Goal: Check status: Check status

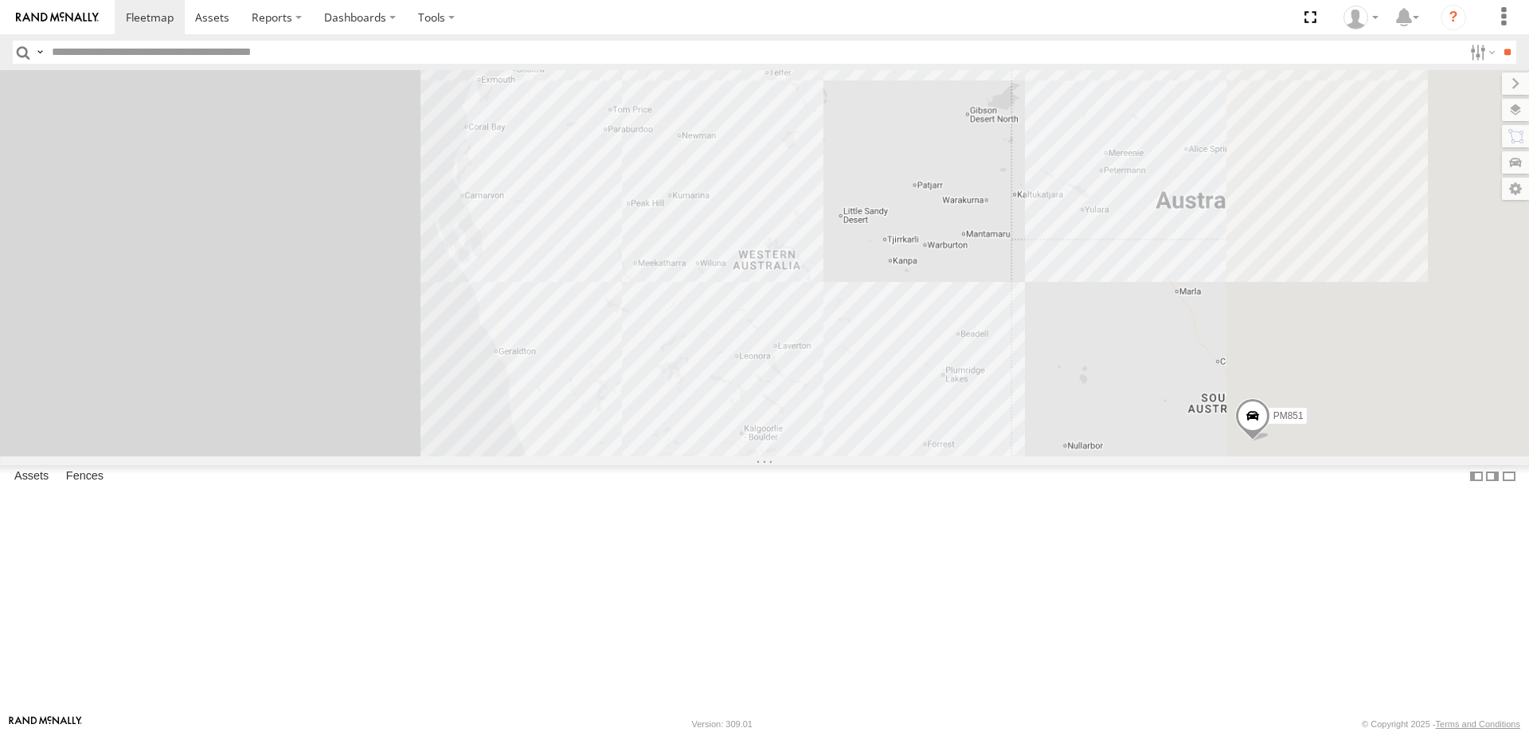
drag, startPoint x: 1068, startPoint y: 493, endPoint x: 840, endPoint y: 235, distance: 344.3
click at [840, 235] on div "PM851" at bounding box center [764, 263] width 1529 height 386
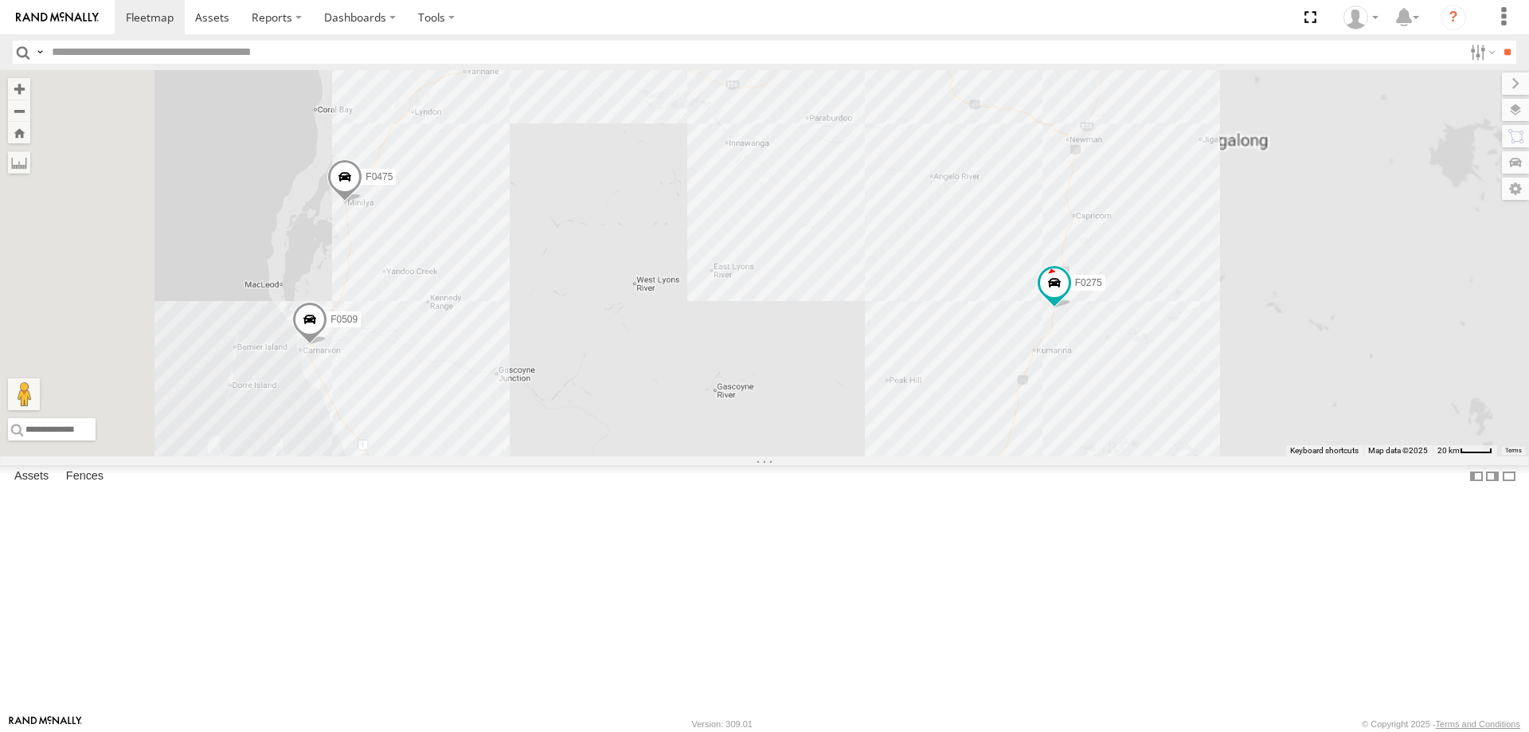
drag, startPoint x: 639, startPoint y: 279, endPoint x: 642, endPoint y: 305, distance: 26.5
click at [642, 305] on div "PM851 F0509 F0471 F0359 F0482 F0493 F0478 F0275 TL287 F0440 F0475 PM728 PM732 F…" at bounding box center [764, 263] width 1529 height 386
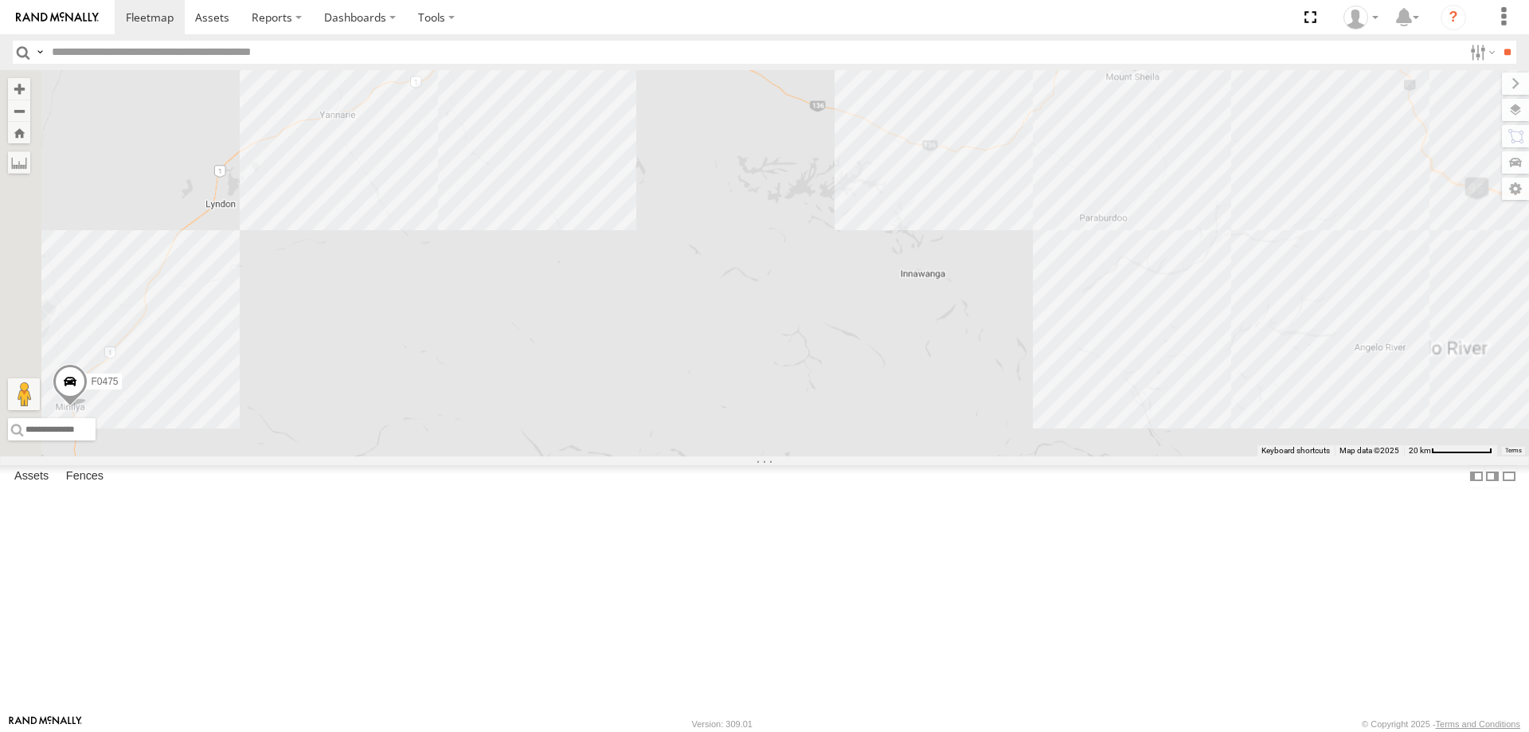
drag, startPoint x: 650, startPoint y: 276, endPoint x: 605, endPoint y: 461, distance: 190.3
click at [584, 456] on div "PM851 F0509 F0471 F0359 F0482 F0493 F0478 F0275 TL287 F0440 F0475 PM728 PM732 F…" at bounding box center [764, 263] width 1529 height 386
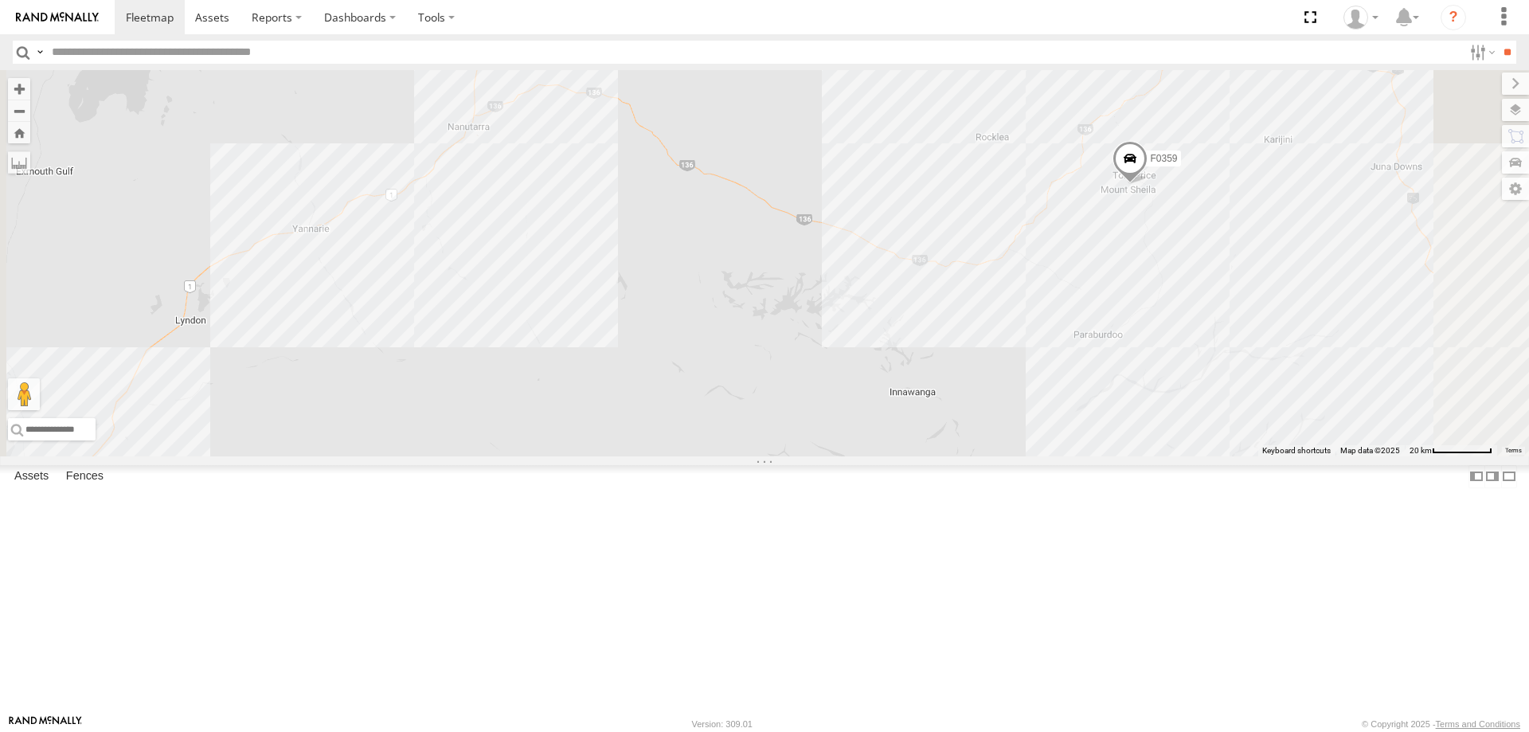
drag, startPoint x: 680, startPoint y: 313, endPoint x: 674, endPoint y: 376, distance: 63.3
click at [674, 376] on div "PM851 F0509 F0471 F0359 F0482 F0493 F0478 F0275 TL287 F0440 F0475 PM728 PM732 F…" at bounding box center [764, 263] width 1529 height 386
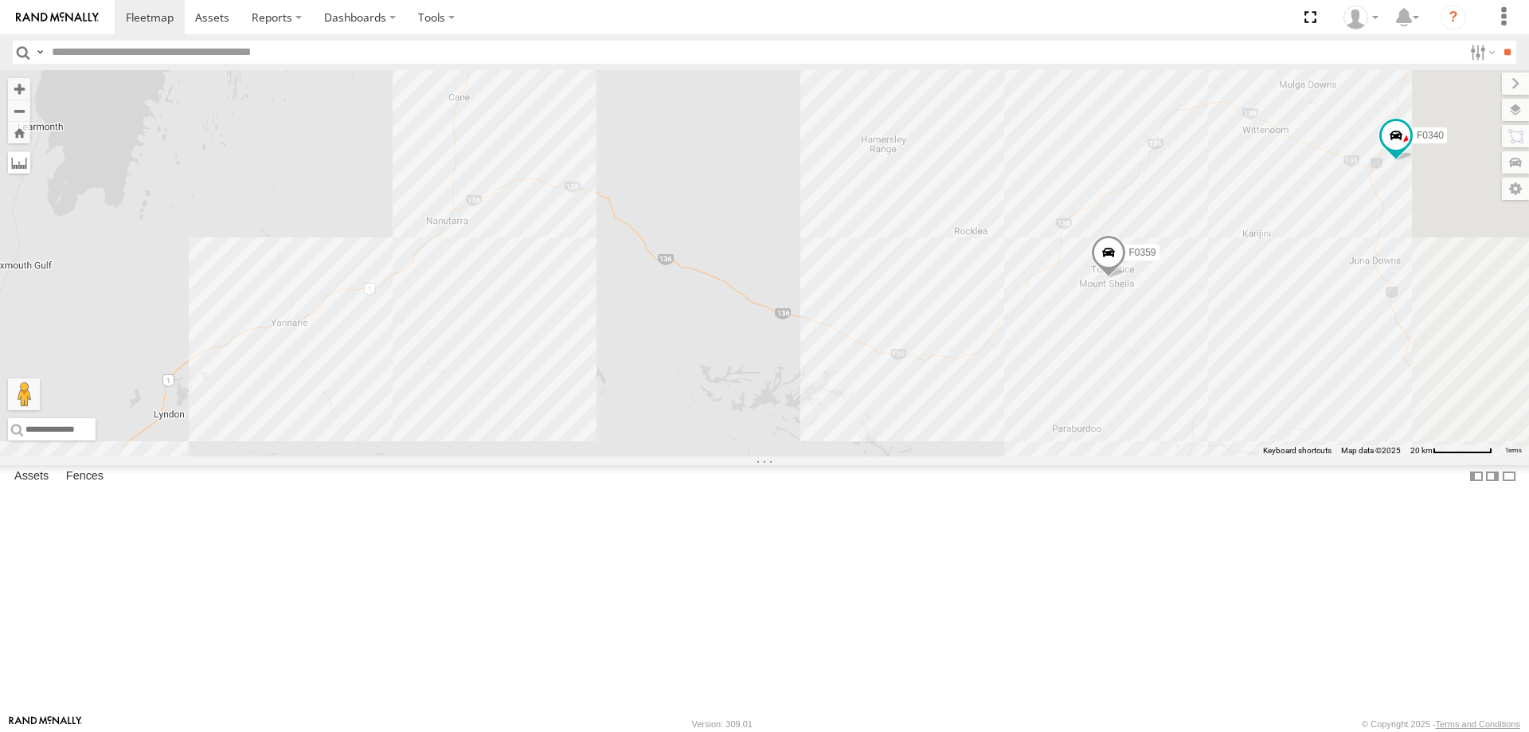
click at [30, 174] on label at bounding box center [19, 162] width 22 height 22
click at [484, 453] on div "PM851 F0509 F0471 F0359 F0482 F0493 F0478 F0275 TL287 F0440 F0475 PM728 PM732 F…" at bounding box center [764, 263] width 1529 height 386
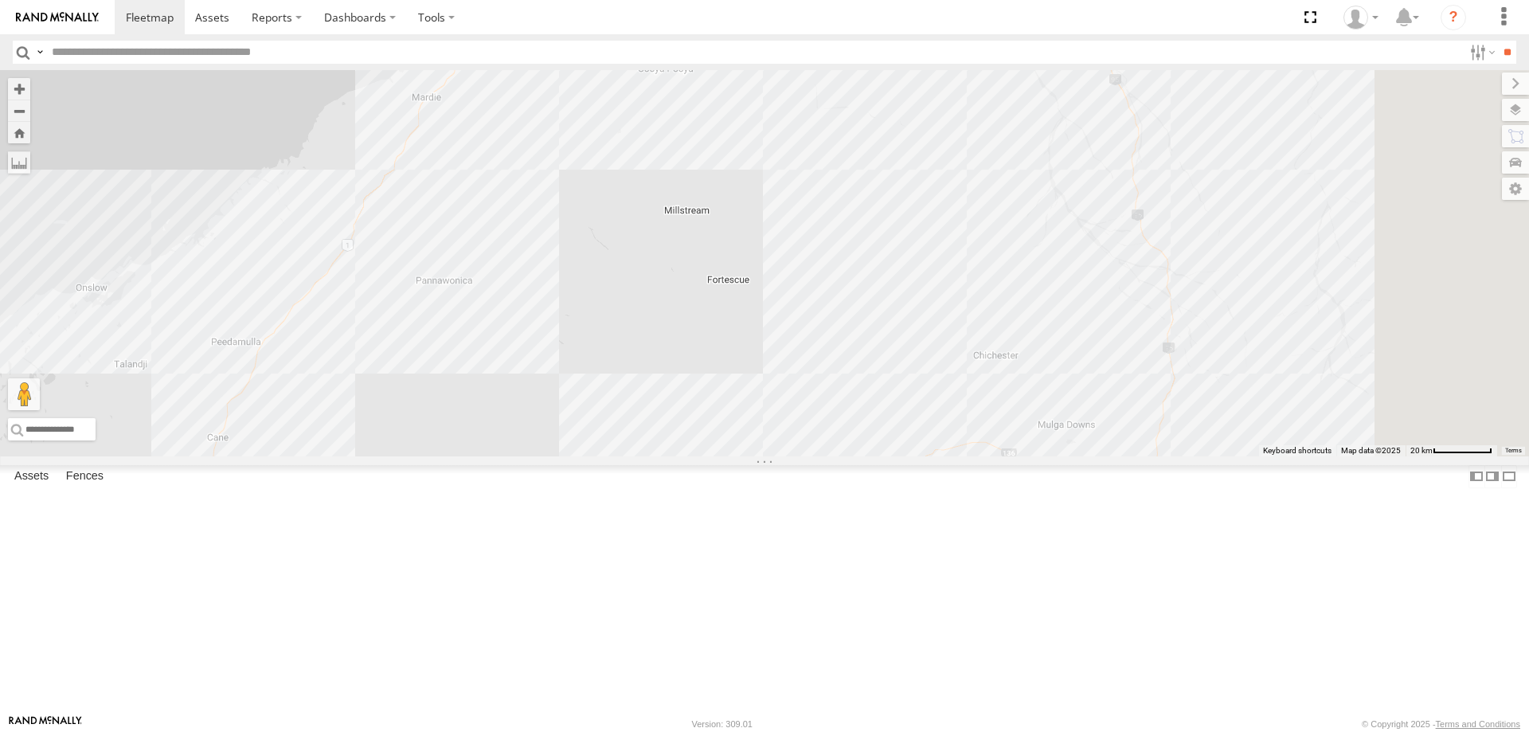
drag, startPoint x: 784, startPoint y: 237, endPoint x: 595, endPoint y: 460, distance: 291.6
click at [585, 456] on div "PM851 F0509 F0471 F0359 F0482 F0493 F0478 F0275 TL287 F0440 F0475 PM728 PM732 F…" at bounding box center [764, 263] width 1529 height 386
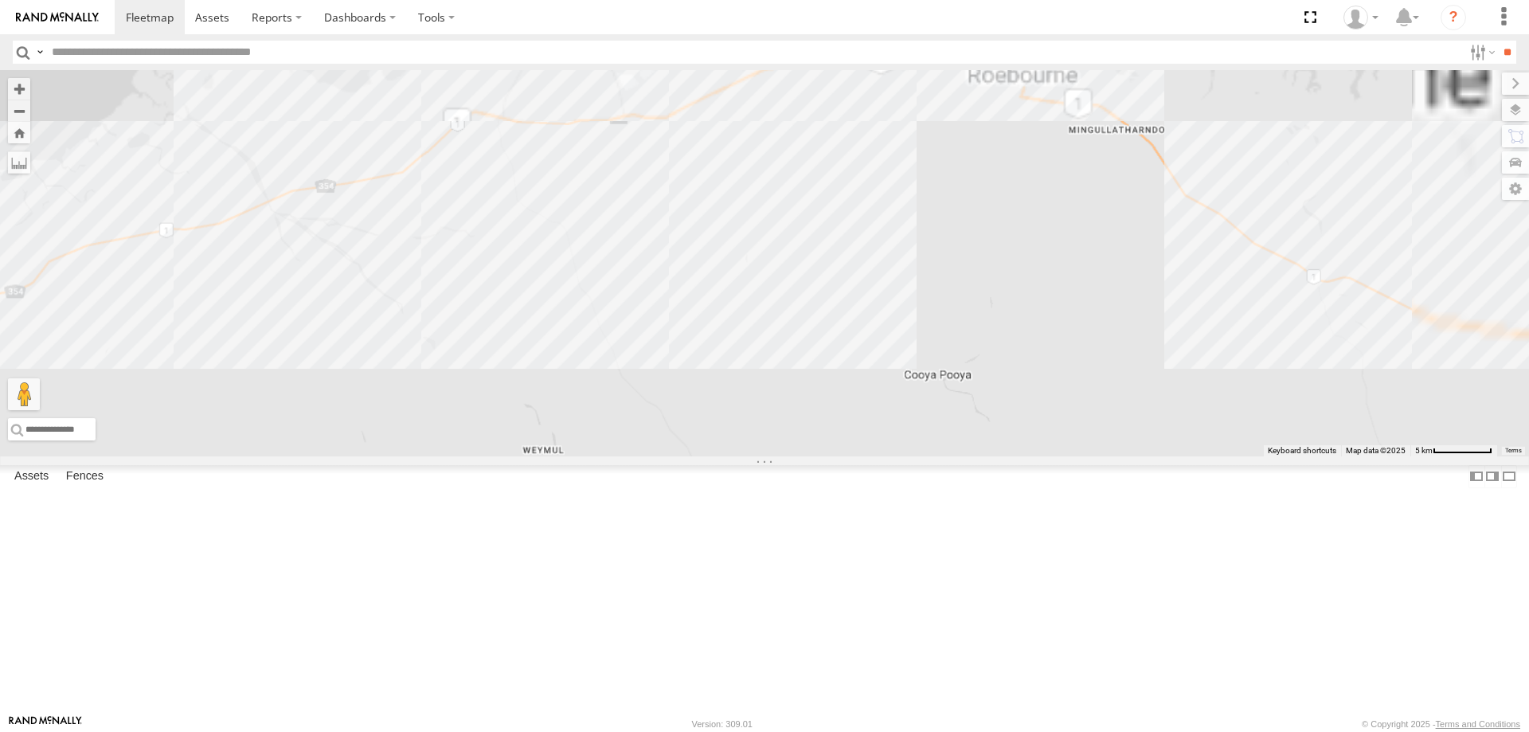
drag, startPoint x: 832, startPoint y: 206, endPoint x: 785, endPoint y: 347, distance: 147.9
click at [784, 354] on div "PM851 F0509 F0471 F0359 F0482 F0493 F0478 F0275 TL287 F0440 F0475 PM728 PM732 F…" at bounding box center [764, 263] width 1529 height 386
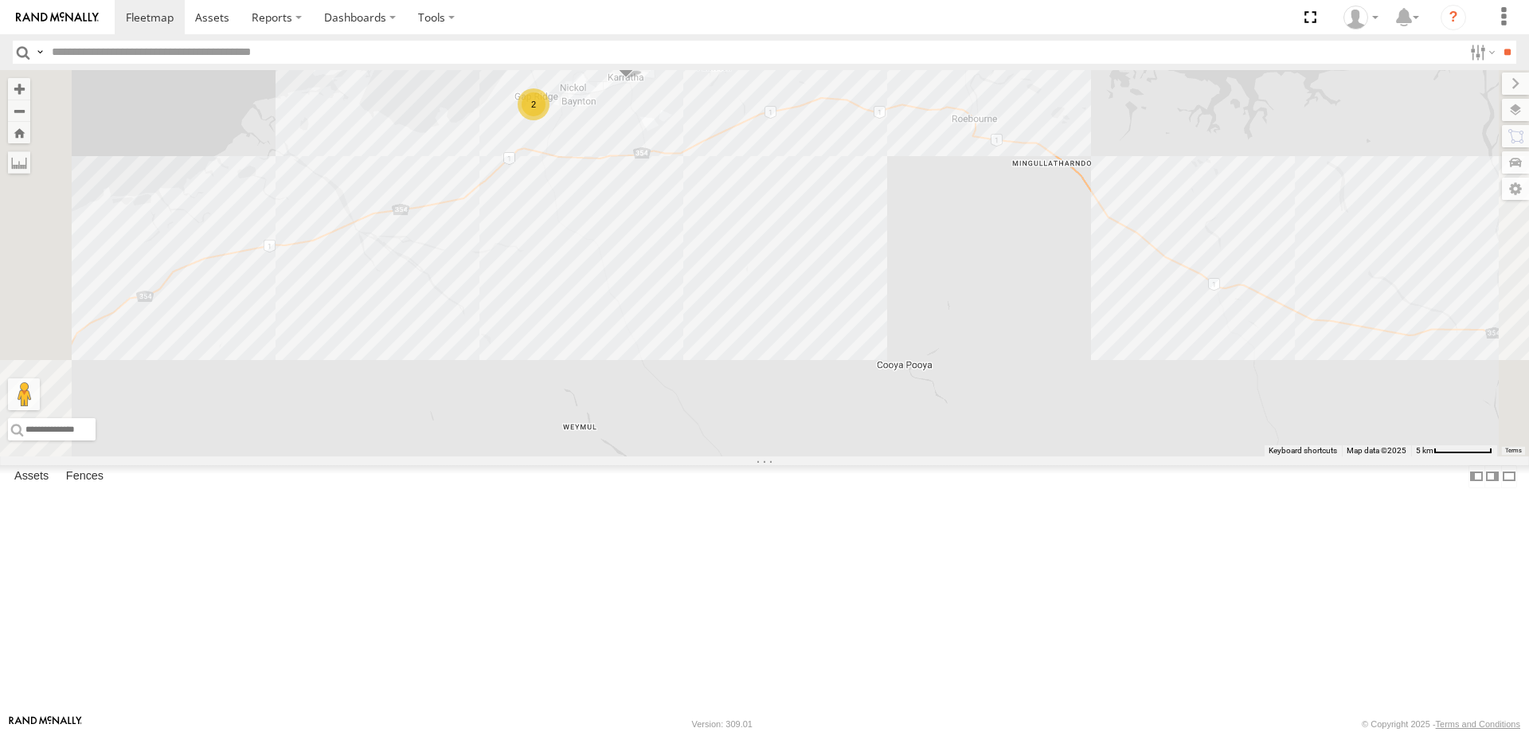
click at [847, 279] on div "PM851 F0509 F0471 F0359 F0482 F0493 F0478 F0275 TL287 F0440 F0475 PM728 PM732 F…" at bounding box center [764, 263] width 1529 height 386
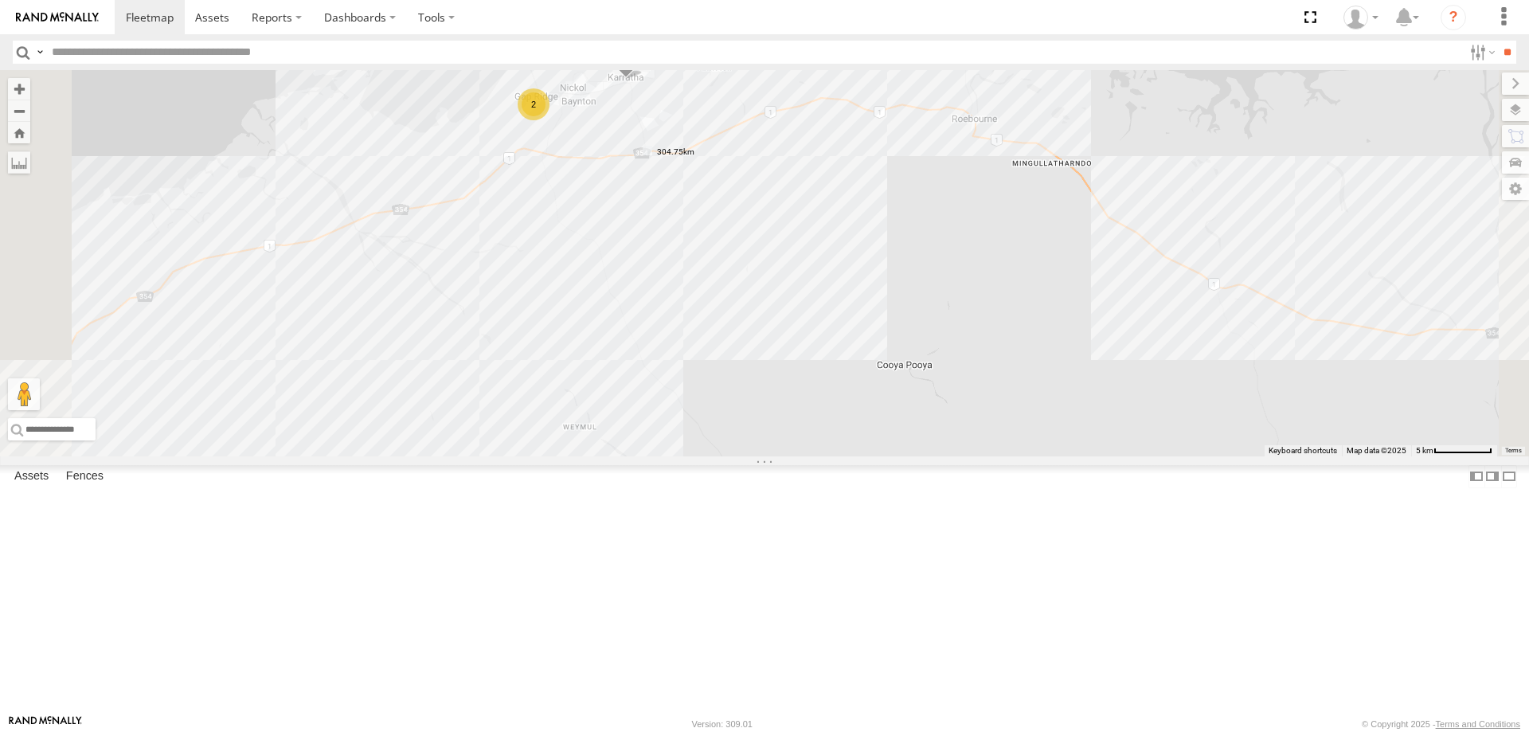
drag, startPoint x: 457, startPoint y: 169, endPoint x: 447, endPoint y: 172, distance: 10.8
click at [0, 0] on label at bounding box center [0, 0] width 0 height 0
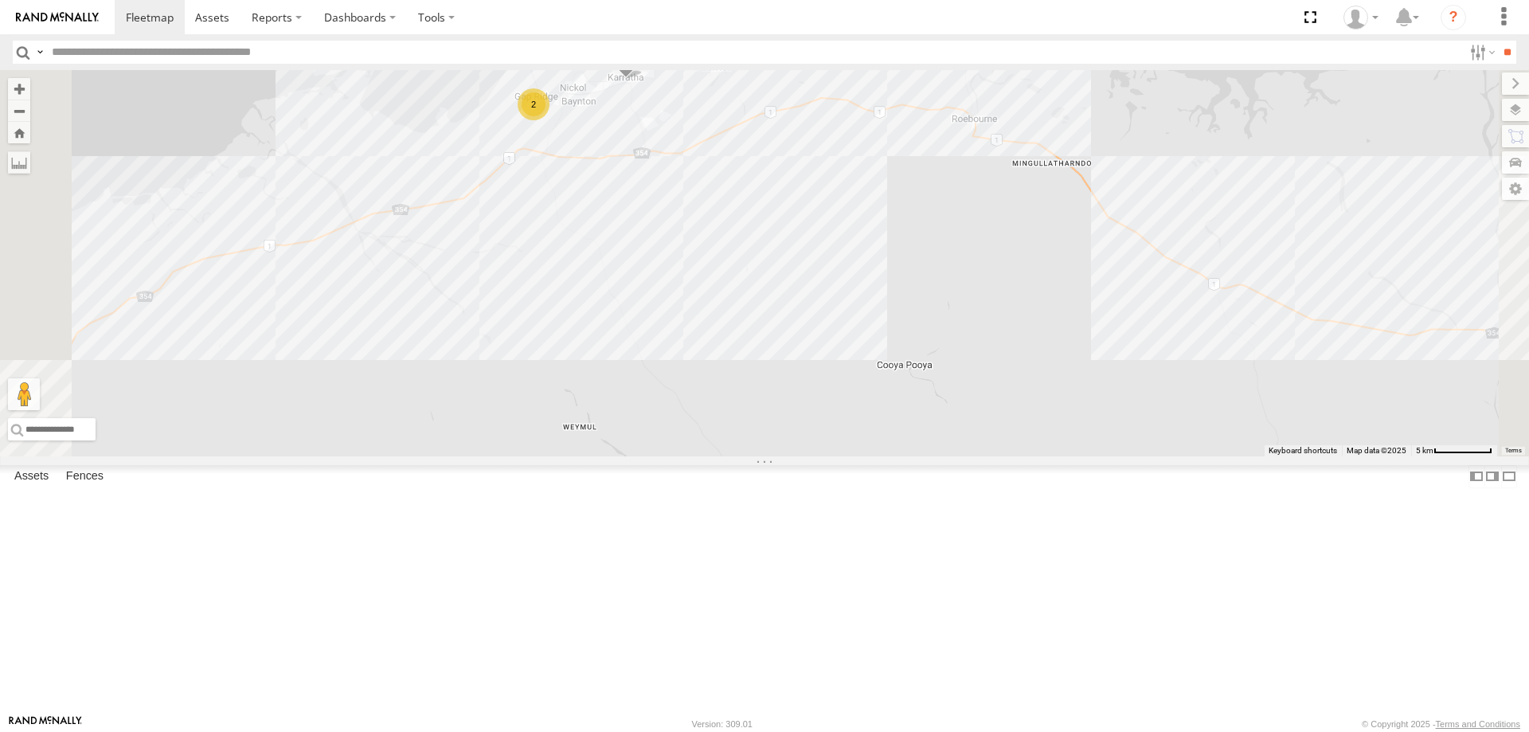
click at [0, 0] on label at bounding box center [0, 0] width 0 height 0
click at [745, 281] on div "PM851 F0509 F0471 F0359 F0482 F0493 F0478 F0275 TL287 F0440 F0475 PM728 PM732 F…" at bounding box center [764, 263] width 1529 height 386
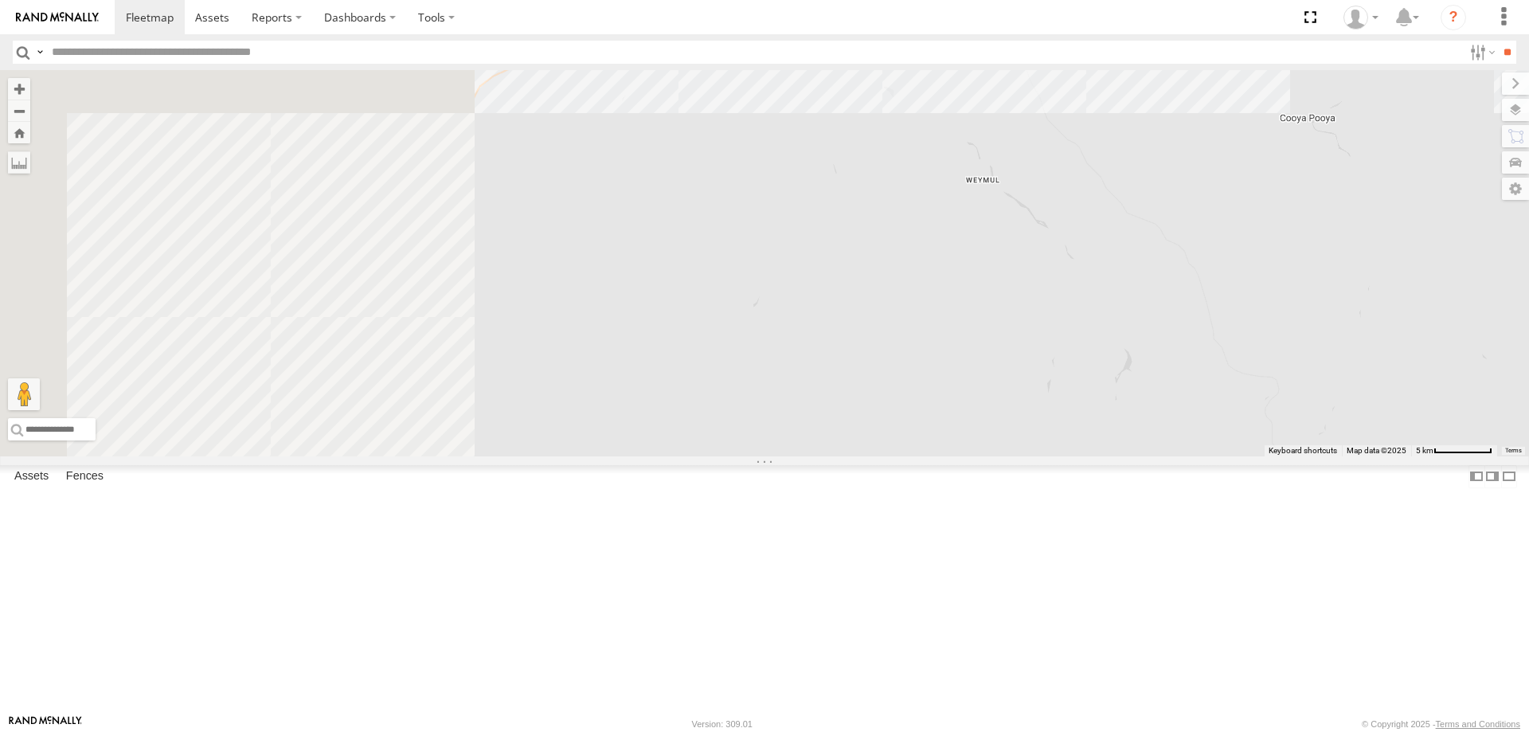
drag, startPoint x: 627, startPoint y: 440, endPoint x: 1035, endPoint y: 178, distance: 484.4
click at [1035, 178] on div "PM851 F0509 F0471 F0359 F0482 F0493 F0478 F0275 TL287 F0440 F0475 PM728 PM732 F…" at bounding box center [764, 263] width 1529 height 386
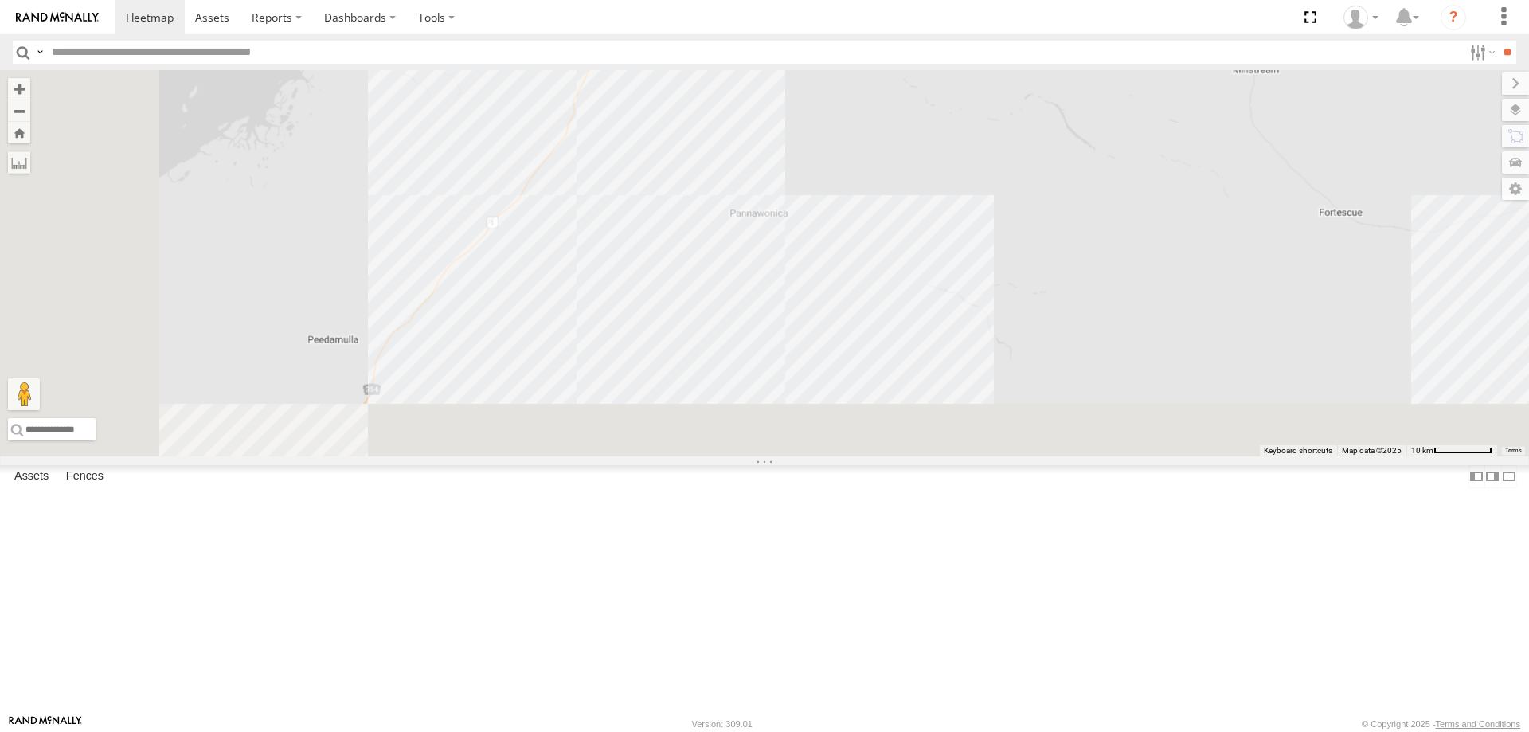
drag, startPoint x: 869, startPoint y: 505, endPoint x: 982, endPoint y: 159, distance: 363.7
click at [982, 159] on div "PM851 F0509 F0471 F0359 F0482 F0493 F0478 F0275 TL287 F0440 F0475 PM728 PM732 F…" at bounding box center [764, 263] width 1529 height 386
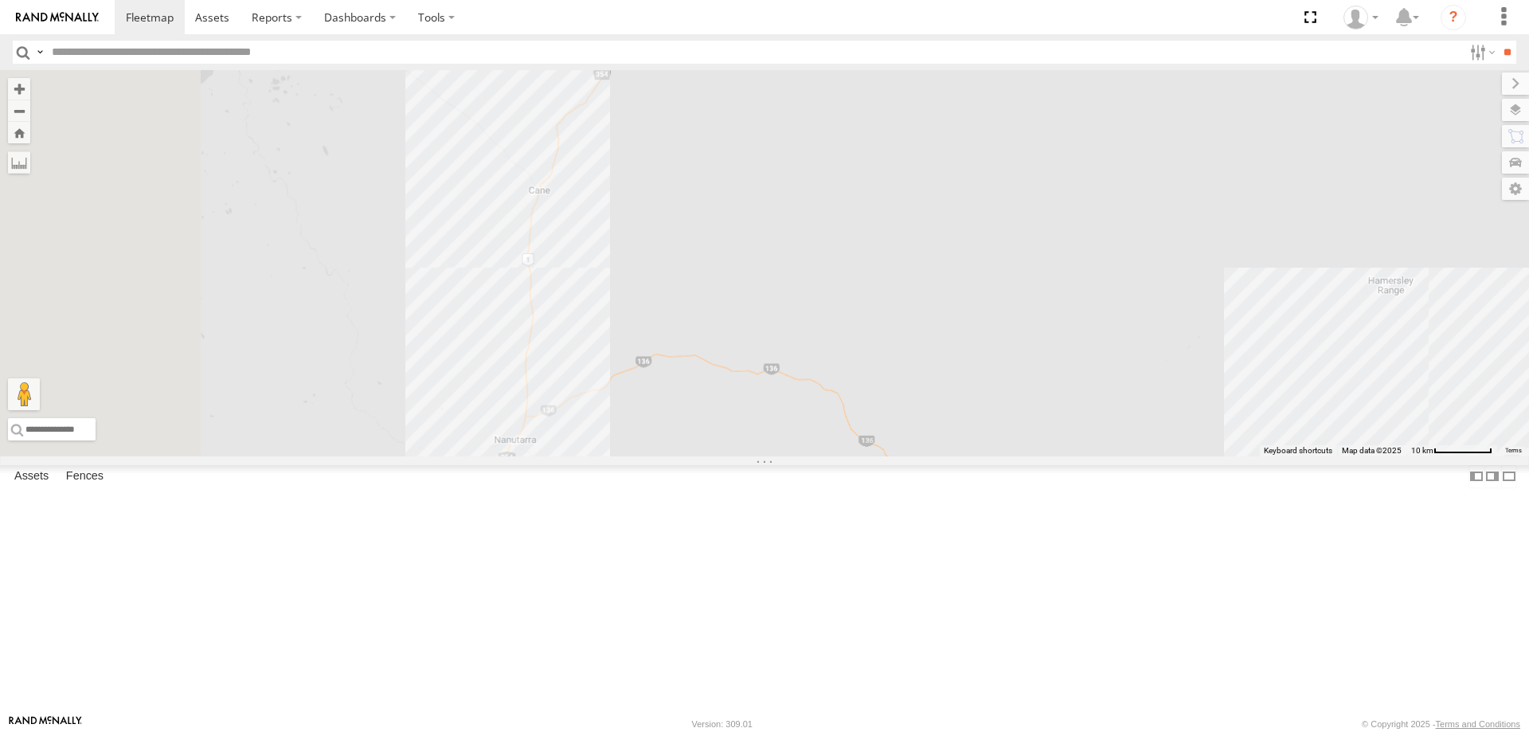
drag, startPoint x: 753, startPoint y: 438, endPoint x: 863, endPoint y: 233, distance: 233.4
click at [863, 233] on div "PM851 F0509 F0471 F0359 F0482 F0493 F0478 F0275 TL287 F0440 F0475 PM728 PM732 F…" at bounding box center [764, 263] width 1529 height 386
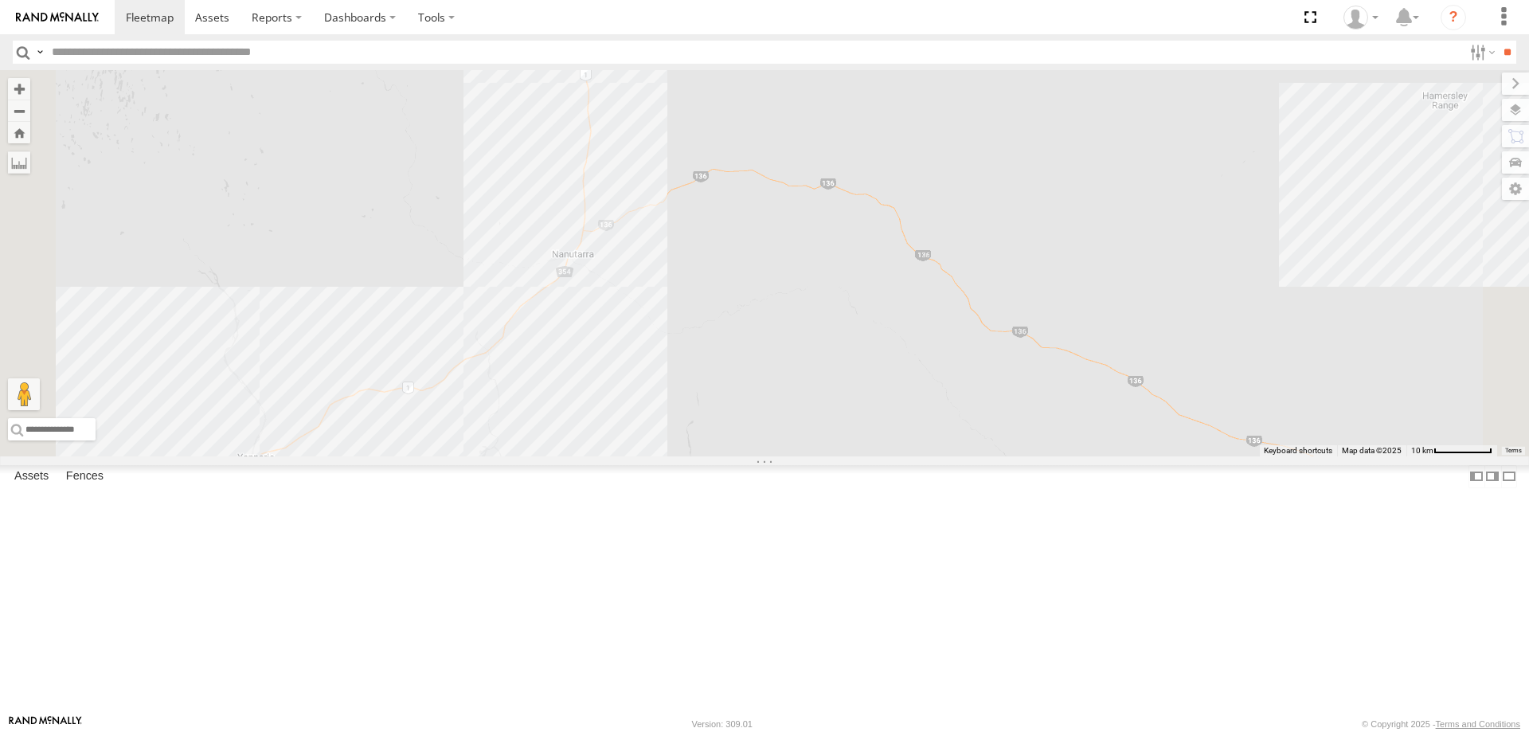
drag, startPoint x: 779, startPoint y: 426, endPoint x: 804, endPoint y: 358, distance: 72.1
click at [804, 358] on div "PM851 F0509 F0471 F0359 F0482 F0493 F0478 F0275 TL287 F0440 F0475 PM728 PM732 F…" at bounding box center [764, 263] width 1529 height 386
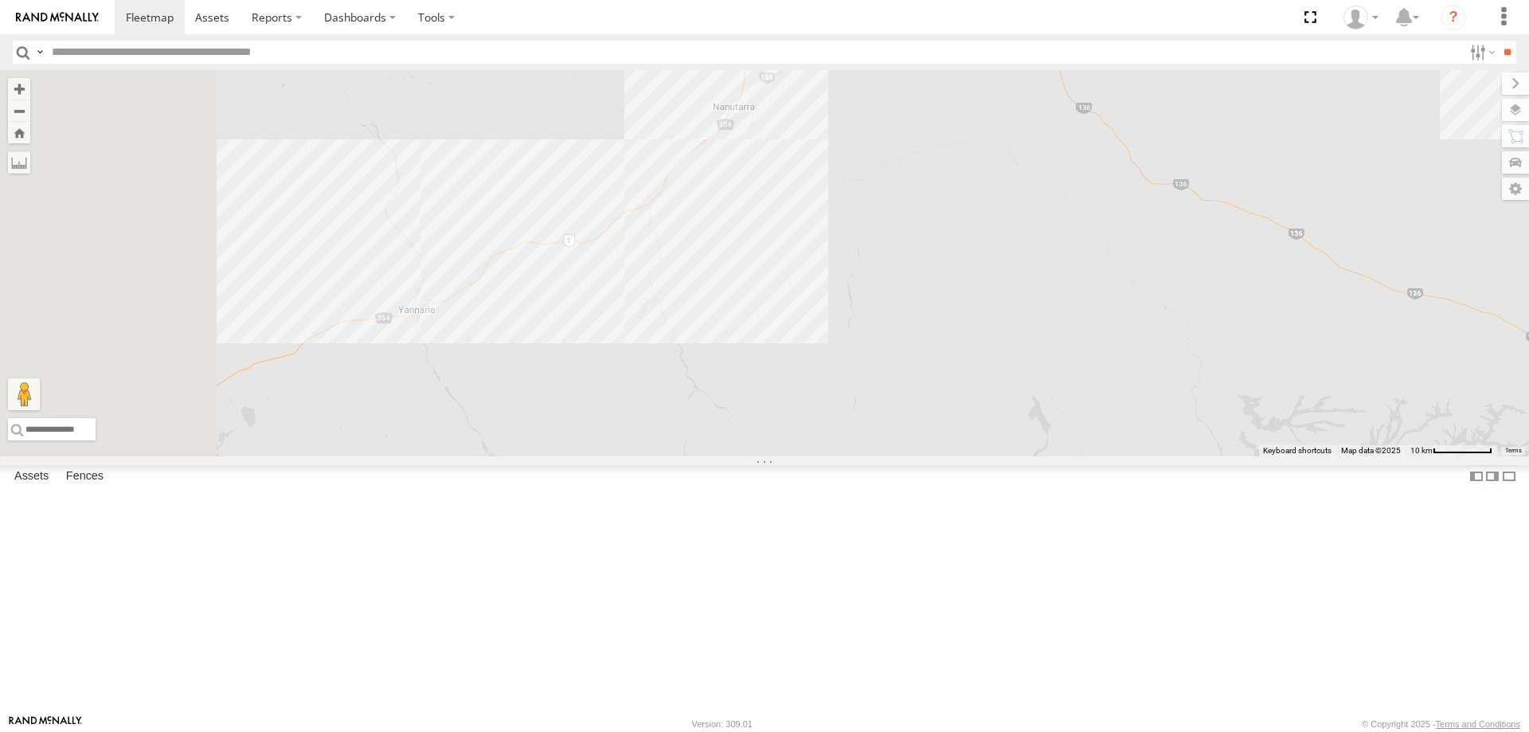
click at [779, 395] on div "PM851 F0509 F0471 F0359 F0482 F0493 F0478 F0275 TL287 F0440 F0475 PM728 PM732 F…" at bounding box center [764, 263] width 1529 height 386
click at [615, 438] on div "PM851 F0509 F0471 F0359 F0482 F0493 F0478 F0275 TL287 F0440 F0475 PM728 PM732 F…" at bounding box center [764, 263] width 1529 height 386
click at [629, 442] on div "PM851 F0509 F0471 F0359 F0482 F0493 F0478 F0275 TL287 F0440 F0475 PM728 PM732 F…" at bounding box center [764, 263] width 1529 height 386
drag, startPoint x: 629, startPoint y: 442, endPoint x: 605, endPoint y: 440, distance: 24.0
click at [425, 323] on img "Start" at bounding box center [414, 312] width 22 height 22
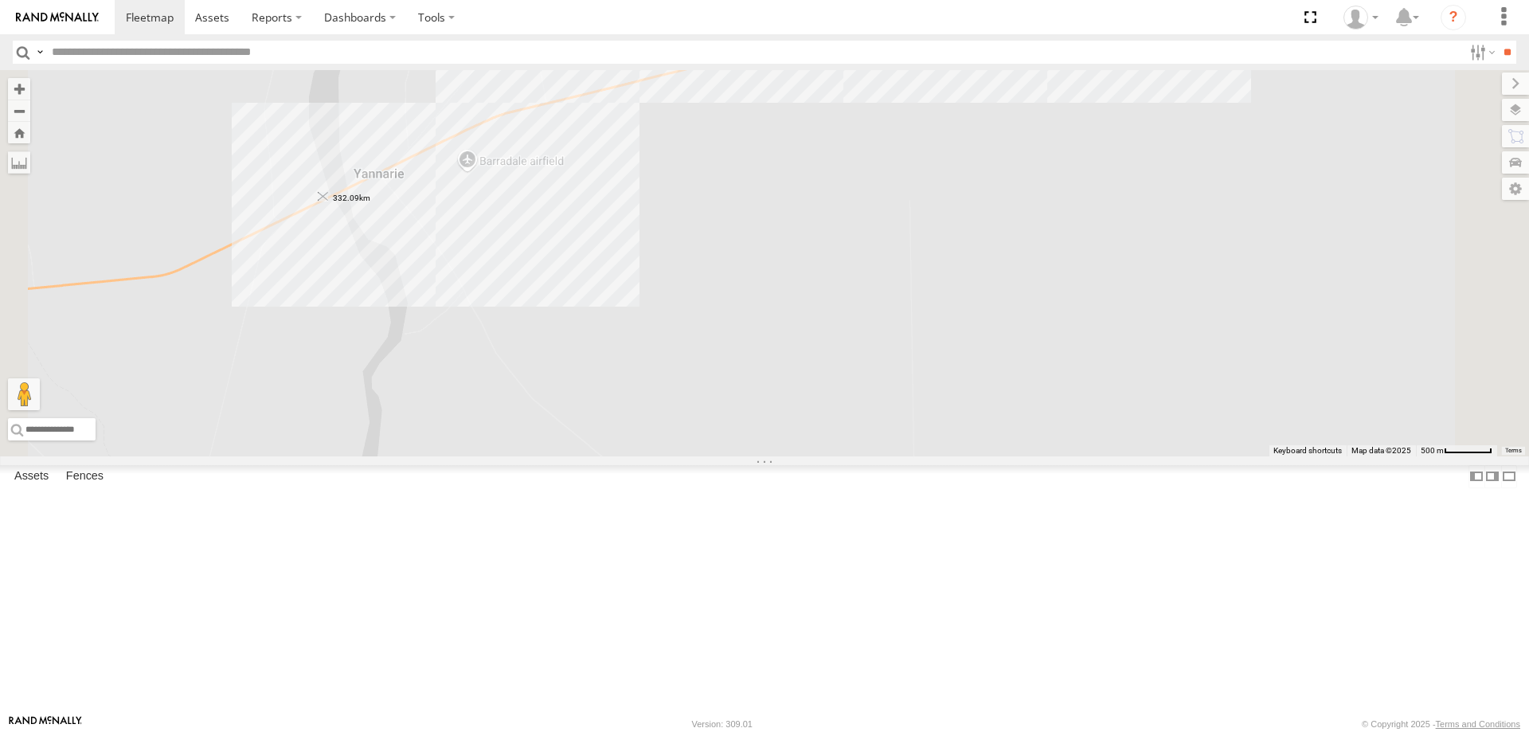
drag, startPoint x: 452, startPoint y: 337, endPoint x: 528, endPoint y: 331, distance: 75.9
click at [335, 208] on img "332.09km" at bounding box center [323, 197] width 22 height 22
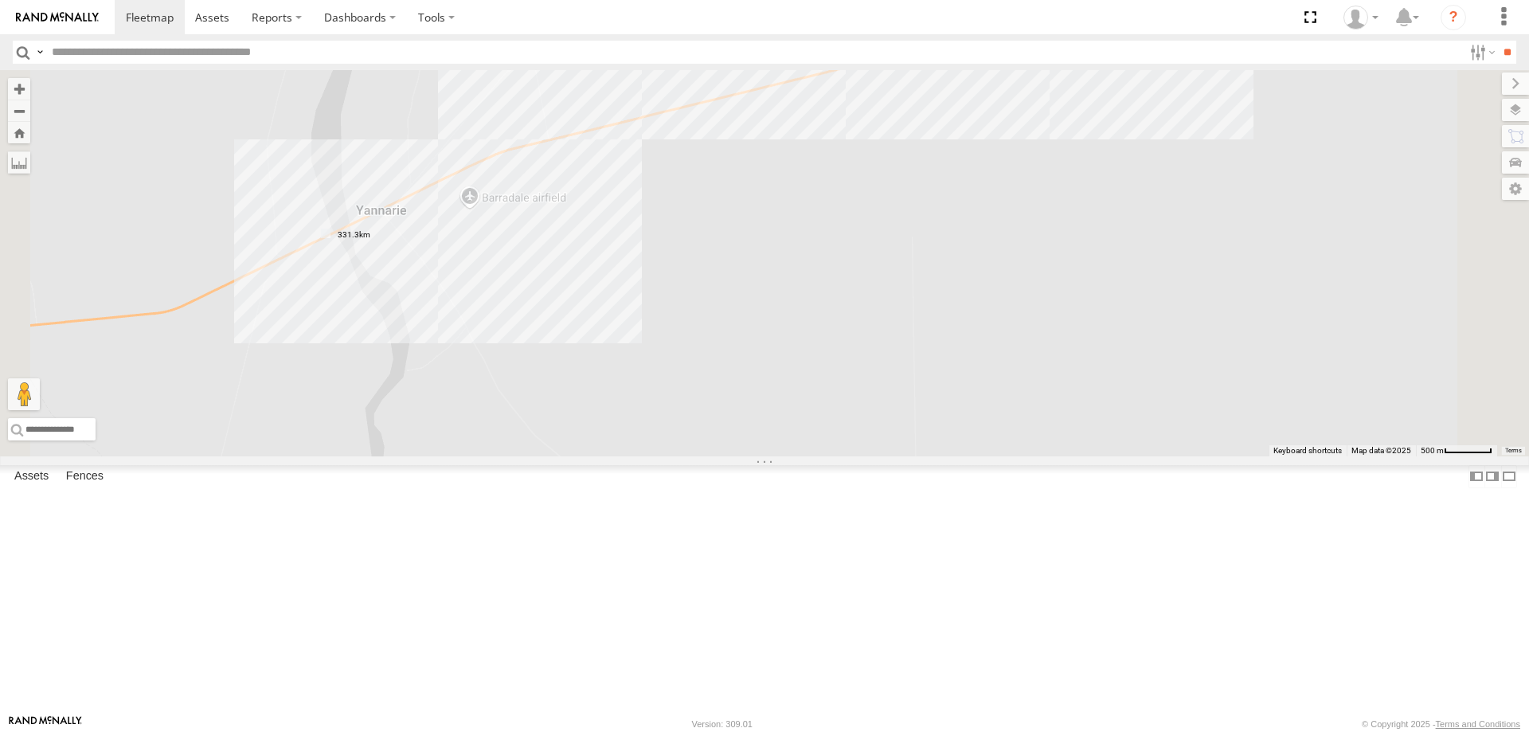
drag, startPoint x: 974, startPoint y: 421, endPoint x: 978, endPoint y: 472, distance: 51.9
click at [978, 456] on div "PM851 F0509 F0471 F0359 F0482 F0493 F0478 F0275 TL287 F0440 F0475 PM728 PM732 F…" at bounding box center [764, 263] width 1529 height 386
